Goal: Task Accomplishment & Management: Complete application form

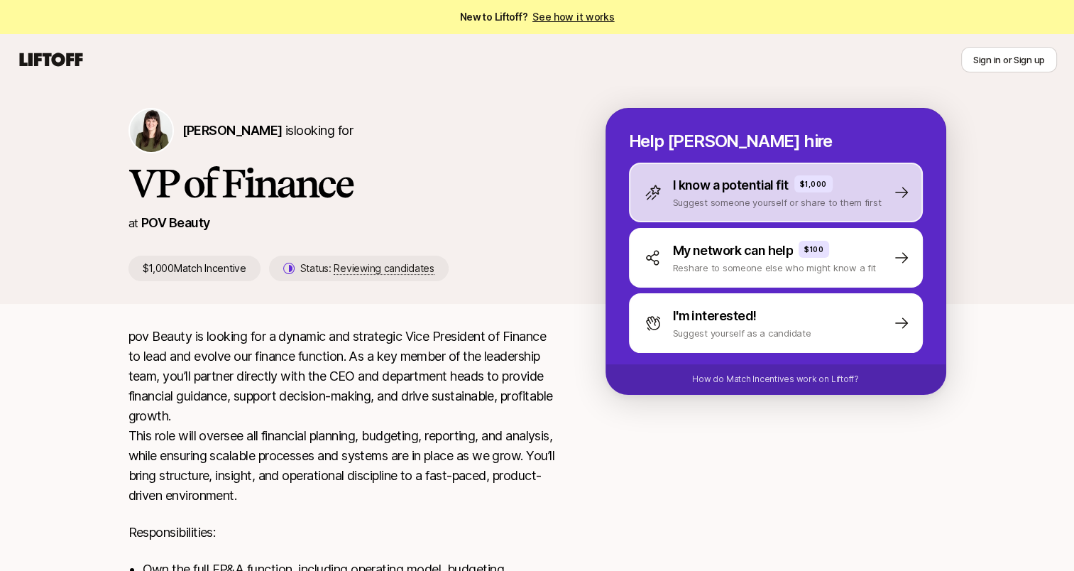
click at [750, 217] on div "I know a potential fit $1,000 Suggest someone yourself or share to them first" at bounding box center [776, 193] width 294 height 60
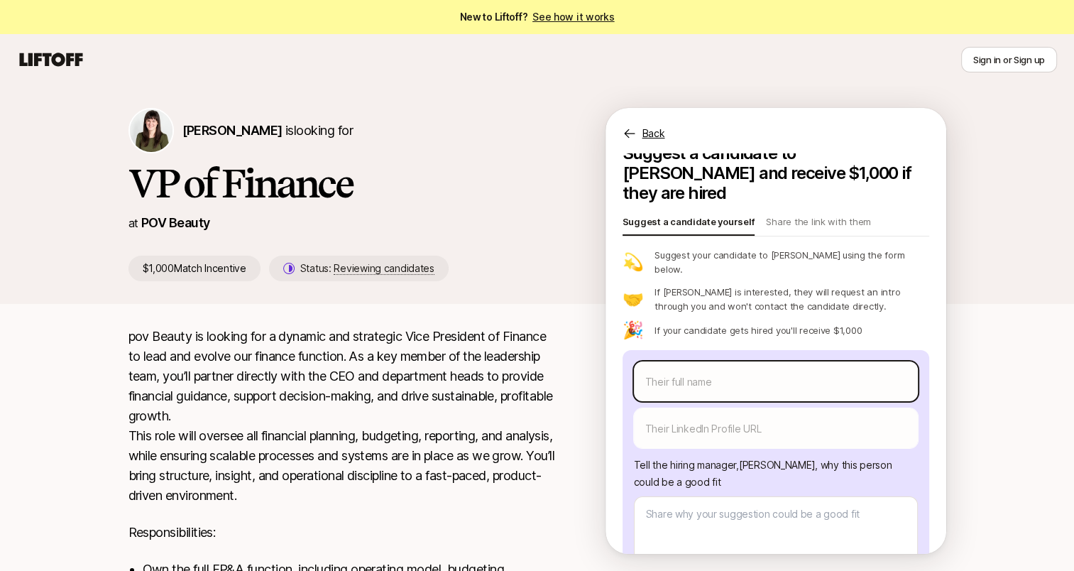
scroll to position [99, 0]
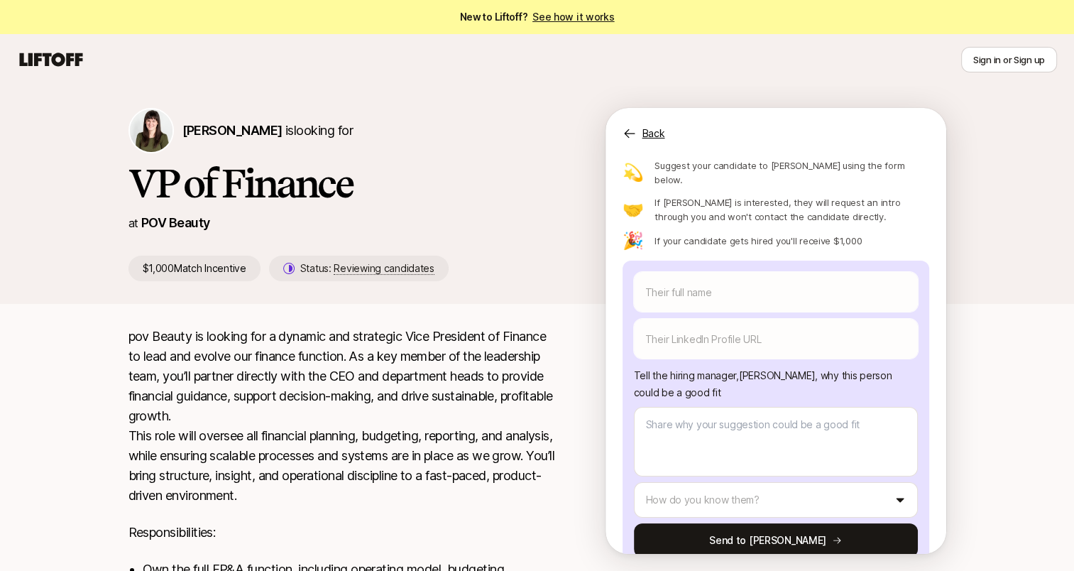
click at [649, 126] on p "Back" at bounding box center [653, 133] width 23 height 17
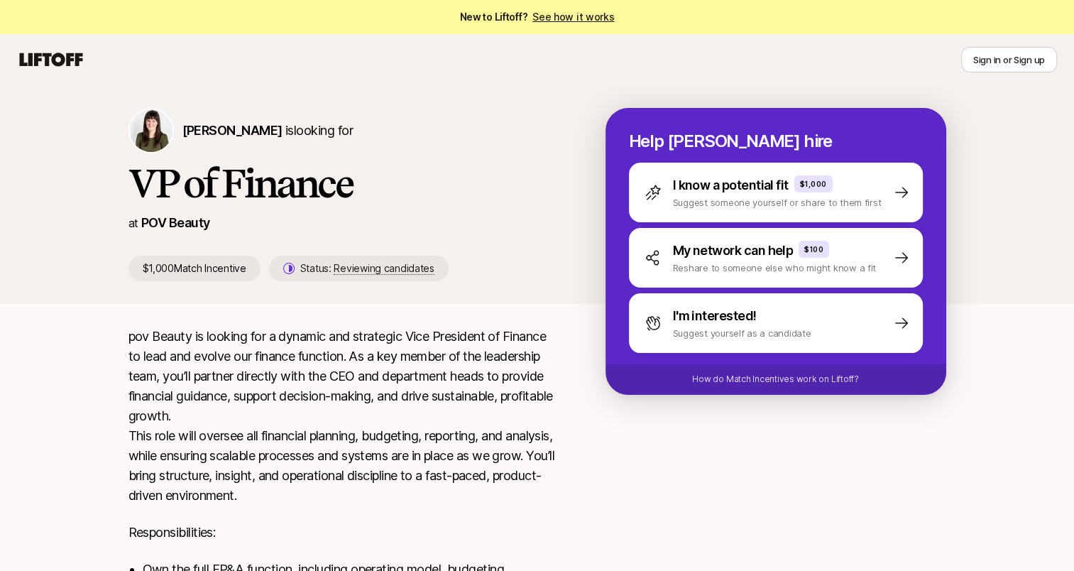
click at [504, 439] on p "pov Beauty is looking for a dynamic and strategic Vice President of Finance to …" at bounding box center [344, 416] width 432 height 179
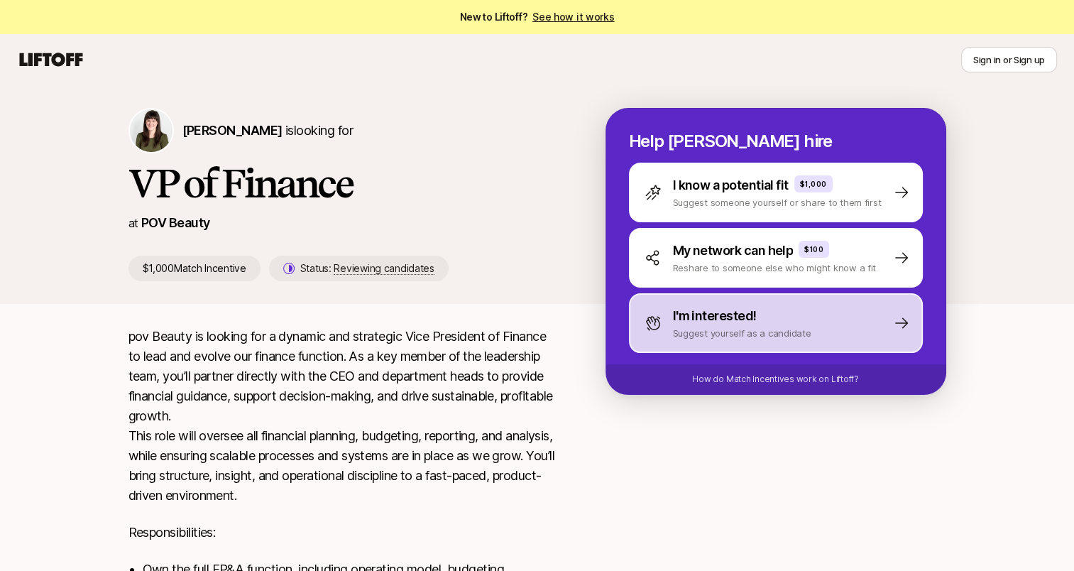
click at [761, 338] on p "Suggest yourself as a candidate" at bounding box center [742, 333] width 138 height 14
type textarea "x"
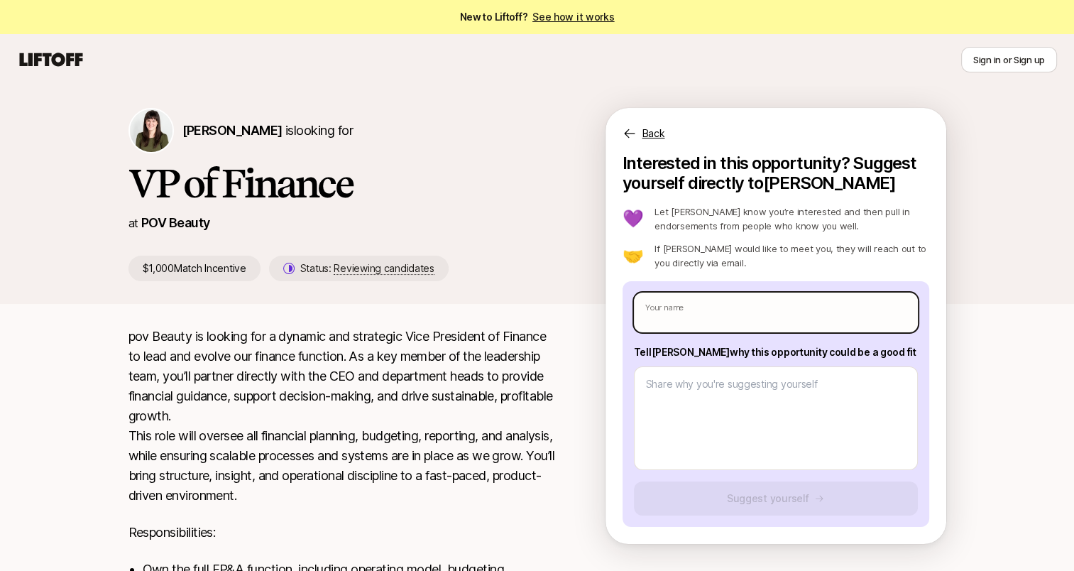
click at [740, 322] on input "text" at bounding box center [776, 312] width 284 height 40
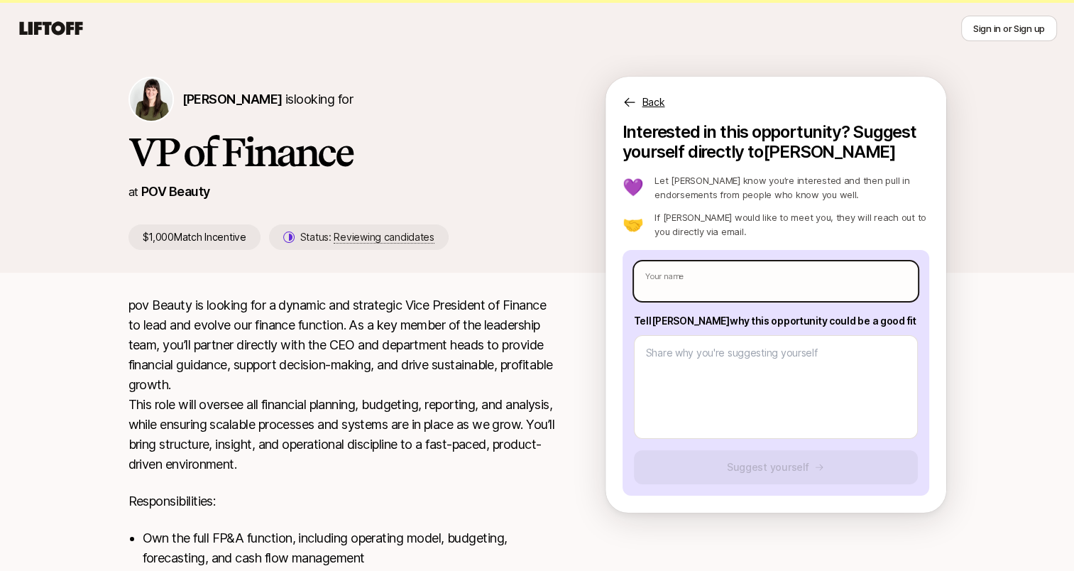
scroll to position [31, 0]
